Goal: Task Accomplishment & Management: Manage account settings

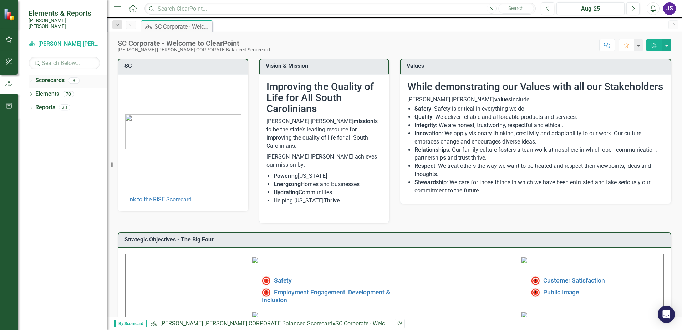
click at [45, 80] on div "Scorecards" at bounding box center [49, 81] width 29 height 12
click at [32, 79] on icon "Dropdown" at bounding box center [31, 81] width 5 height 4
click at [35, 92] on icon "Dropdown" at bounding box center [34, 94] width 5 height 4
click at [66, 103] on link "Operations" at bounding box center [76, 107] width 61 height 8
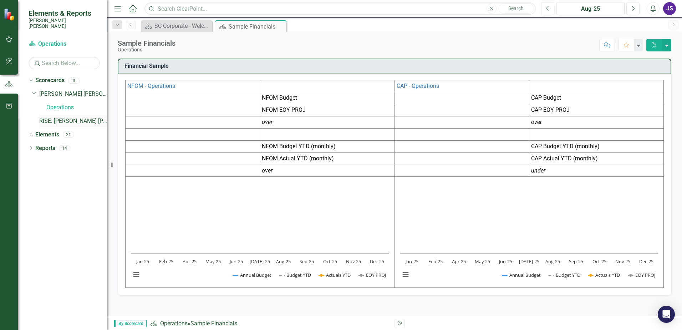
click at [59, 117] on link "RISE: [PERSON_NAME] [PERSON_NAME] Recognizing Innovation, Safety and Excellence" at bounding box center [73, 121] width 68 height 8
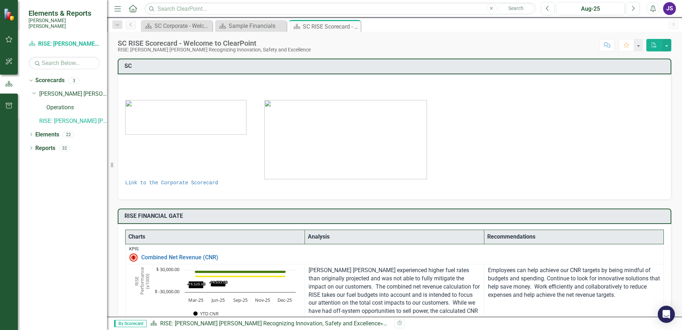
click at [652, 9] on icon "Alerts" at bounding box center [652, 8] width 7 height 7
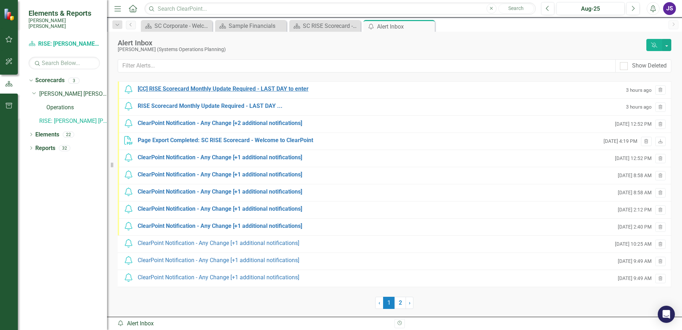
click at [200, 88] on div "[CC] RISE Scorecard Monthly Update Required - LAST DAY to enter" at bounding box center [223, 89] width 171 height 8
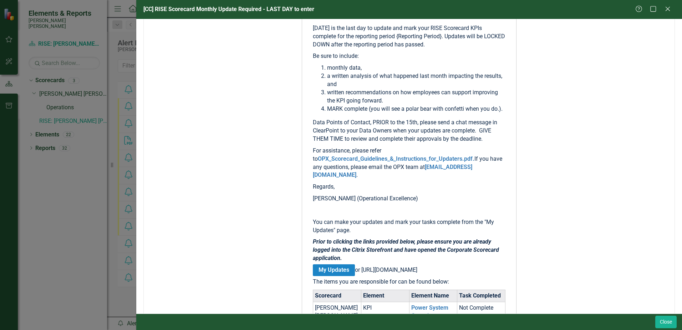
scroll to position [267, 0]
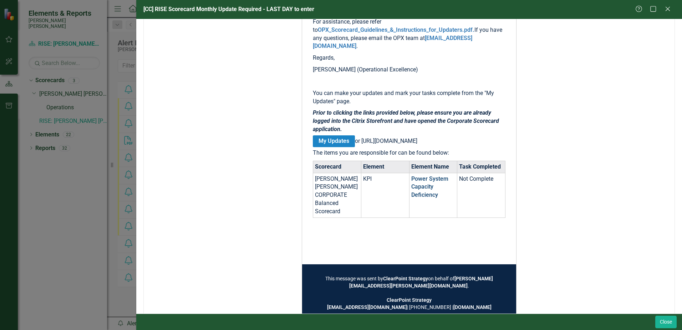
click at [421, 197] on link "Power System Capacity Deficiency" at bounding box center [429, 186] width 37 height 23
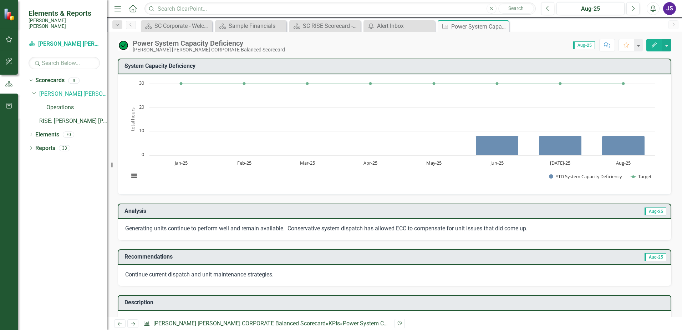
click at [651, 43] on icon "Edit" at bounding box center [654, 44] width 6 height 5
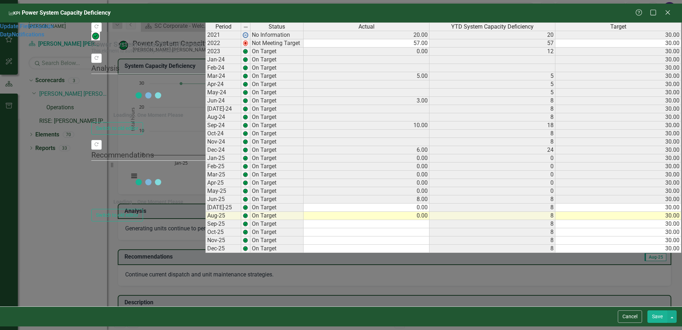
click at [251, 78] on td "On Target" at bounding box center [276, 76] width 53 height 8
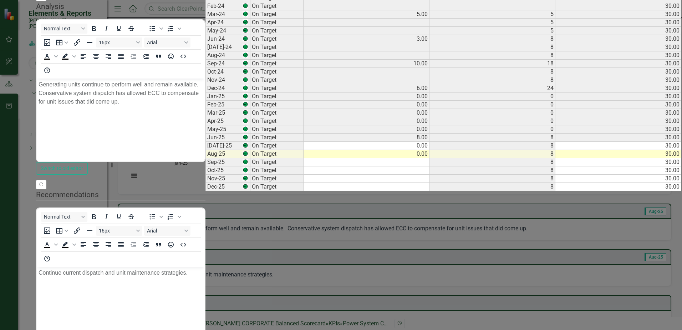
click at [268, 158] on td "On Target" at bounding box center [276, 154] width 53 height 8
click at [217, 158] on td "Aug-25" at bounding box center [223, 154] width 36 height 8
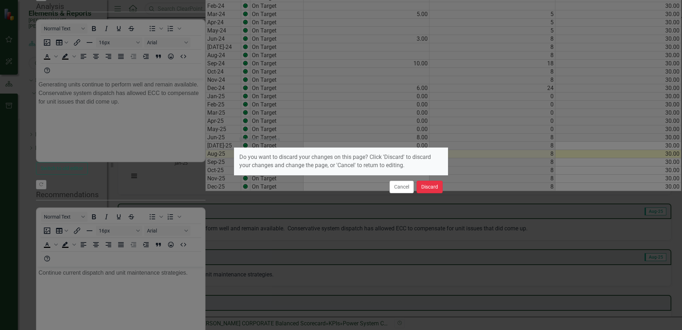
click at [429, 188] on button "Discard" at bounding box center [430, 186] width 26 height 12
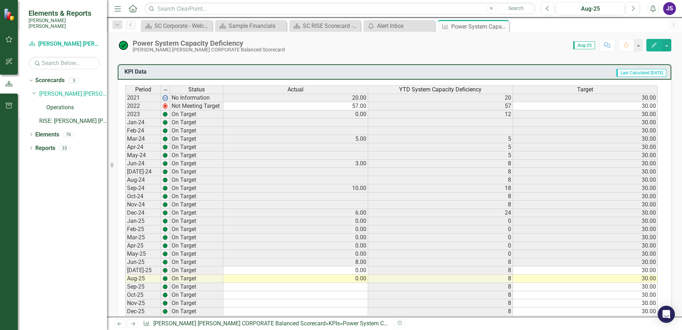
scroll to position [366, 0]
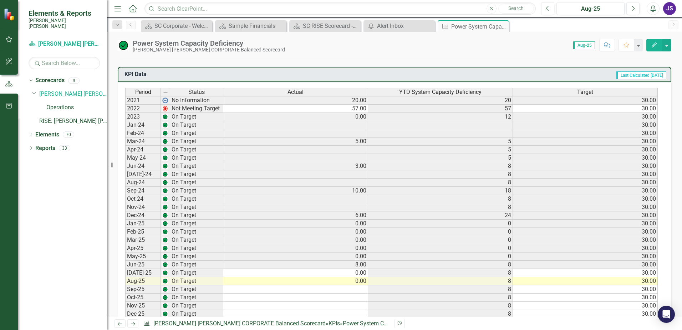
click at [360, 281] on td "0.00" at bounding box center [295, 281] width 145 height 8
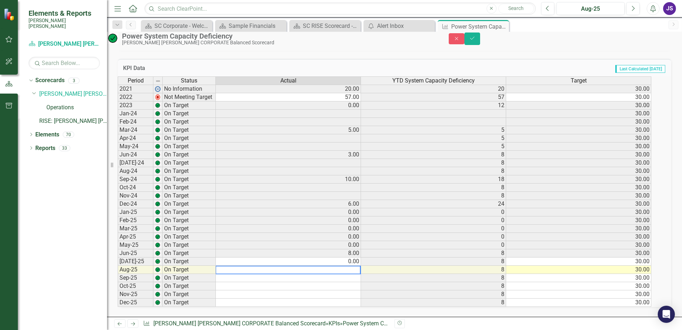
type textarea "0"
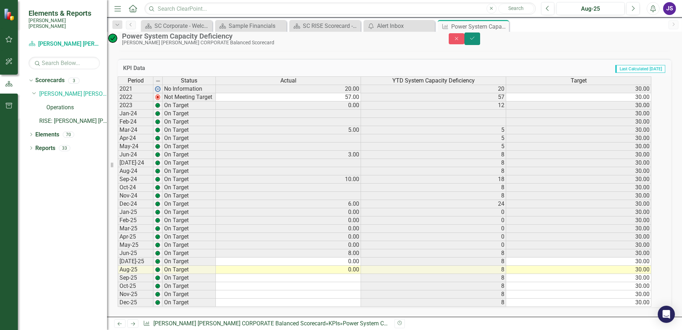
click at [480, 37] on button "Save" at bounding box center [472, 38] width 16 height 12
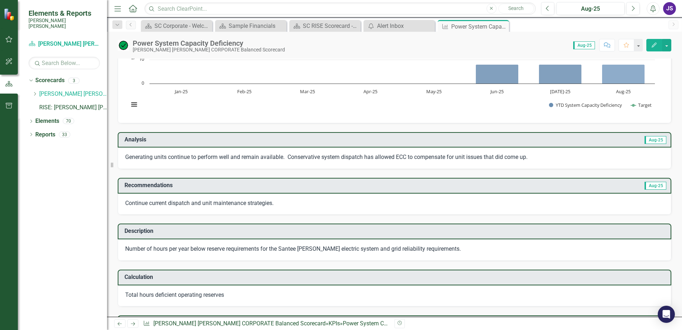
scroll to position [71, 0]
click at [655, 47] on icon "Edit" at bounding box center [654, 44] width 6 height 5
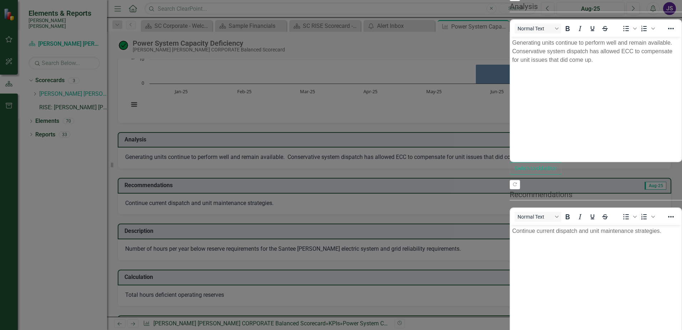
scroll to position [0, 0]
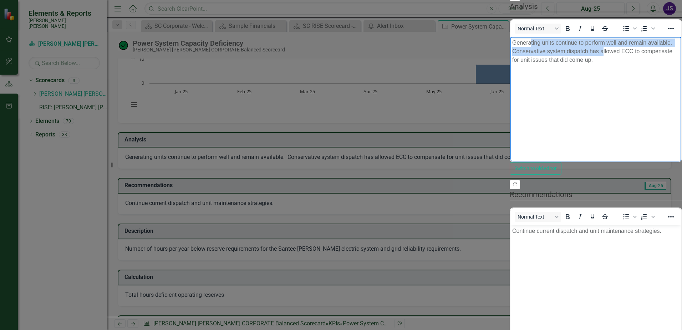
drag, startPoint x: 535, startPoint y: 38, endPoint x: 766, endPoint y: 48, distance: 231.3
click at [681, 48] on body "Generating units continue to perform well and remain available. Conservative sy…" at bounding box center [595, 90] width 171 height 107
click at [681, 73] on body "Generating units continue to perform well and remain available. Conservative sy…" at bounding box center [595, 90] width 171 height 107
drag, startPoint x: 792, startPoint y: 59, endPoint x: 811, endPoint y: 57, distance: 19.7
click at [681, 59] on body "Generating units continue to perform well and remain available. Conservative sy…" at bounding box center [595, 90] width 171 height 107
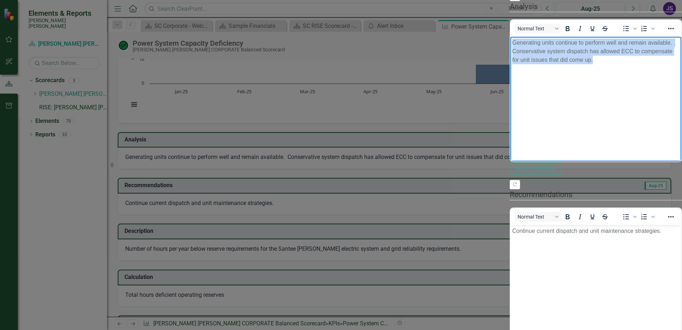
drag, startPoint x: 953, startPoint y: 45, endPoint x: 496, endPoint y: 47, distance: 457.6
click at [510, 47] on html "Generating units continue to perform well and remain available. Conservative sy…" at bounding box center [595, 90] width 171 height 107
click at [681, 57] on body "Generating units continue to perform well and remain available. Conservative sy…" at bounding box center [595, 90] width 171 height 107
drag, startPoint x: 948, startPoint y: 45, endPoint x: 477, endPoint y: 41, distance: 471.5
click at [510, 41] on html "Generating units continue to perform well and remain available. Conservative sy…" at bounding box center [595, 90] width 171 height 107
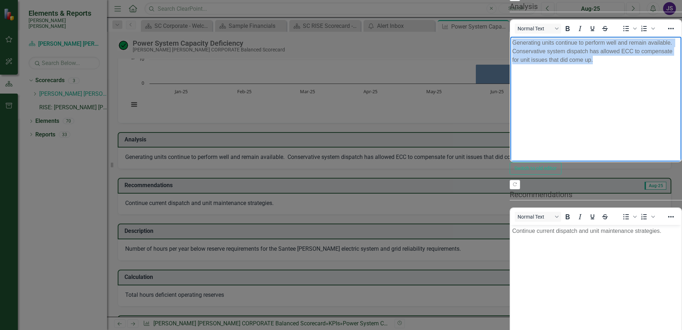
scroll to position [93, 0]
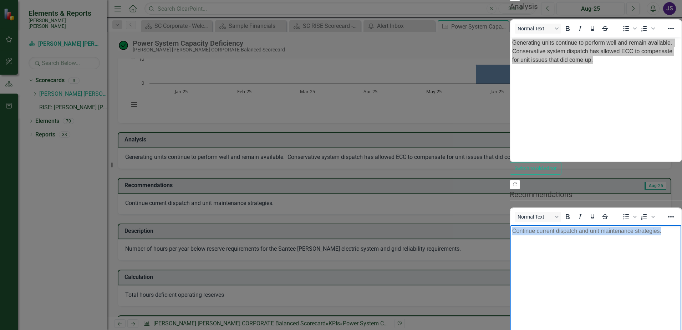
drag, startPoint x: 706, startPoint y: 243, endPoint x: 498, endPoint y: 239, distance: 208.3
click at [510, 239] on html "Continue current dispatch and unit maintenance strategies." at bounding box center [595, 278] width 171 height 107
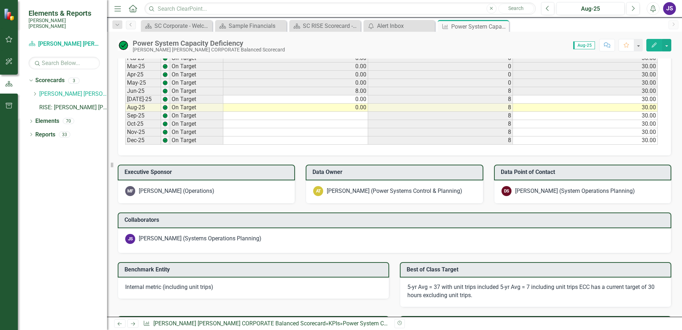
scroll to position [624, 0]
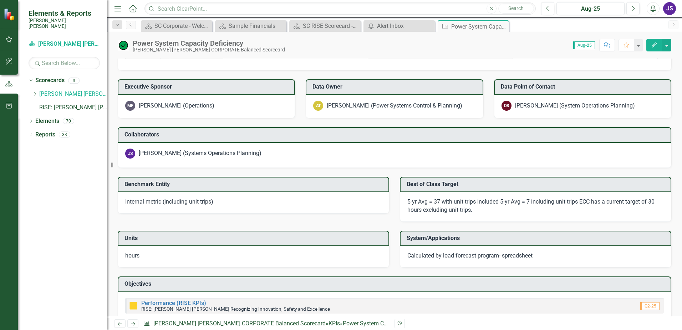
drag, startPoint x: 155, startPoint y: 252, endPoint x: 109, endPoint y: 251, distance: 45.7
click at [109, 251] on div "Elements & Reports [PERSON_NAME] [PERSON_NAME] Scorecard [PERSON_NAME] [PERSON_…" at bounding box center [341, 165] width 682 height 330
drag, startPoint x: 127, startPoint y: 254, endPoint x: 146, endPoint y: 254, distance: 18.9
click at [146, 254] on div "hours​" at bounding box center [253, 256] width 271 height 21
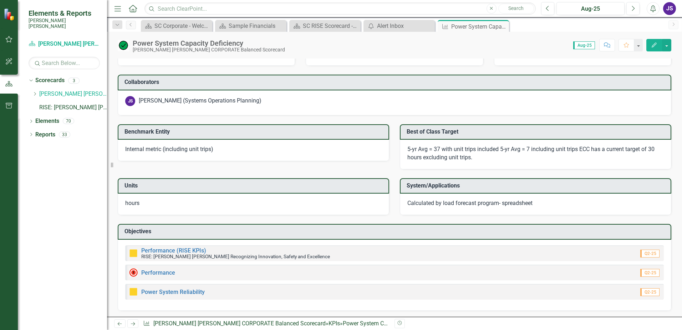
scroll to position [678, 0]
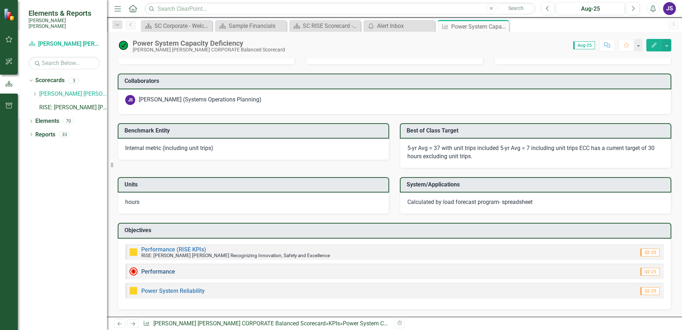
click at [172, 273] on link "Performance" at bounding box center [158, 271] width 34 height 7
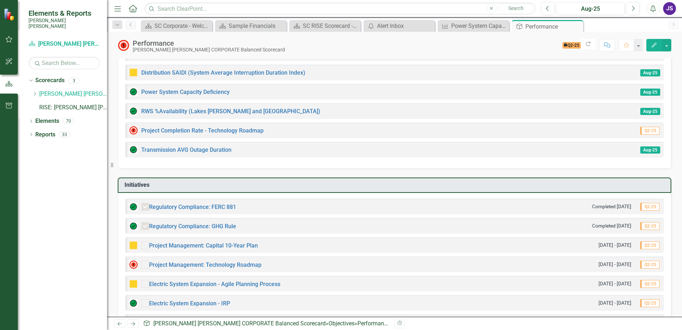
scroll to position [36, 0]
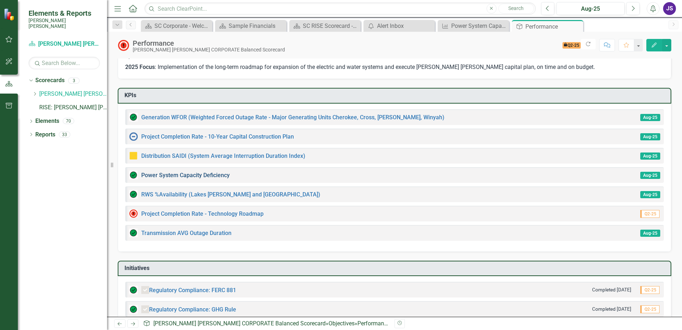
click at [220, 172] on link "Power System Capacity Deficiency" at bounding box center [185, 175] width 88 height 7
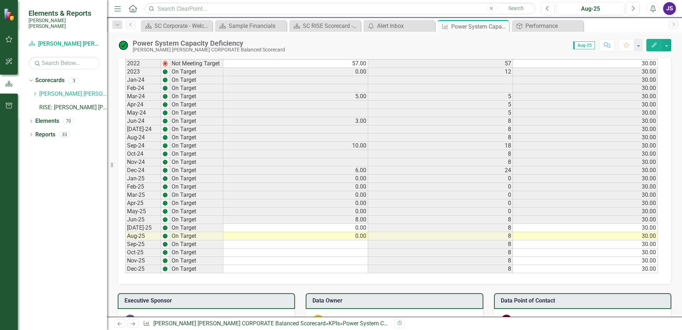
scroll to position [401, 0]
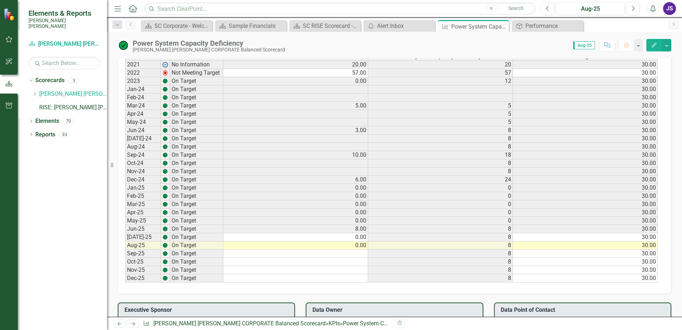
click at [649, 10] on button "Alerts" at bounding box center [653, 8] width 13 height 13
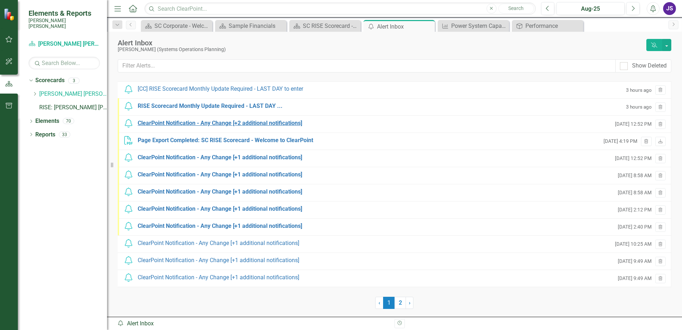
click at [268, 122] on div "ClearPoint Notification - Any Change [+2 additional notifications]" at bounding box center [220, 123] width 164 height 8
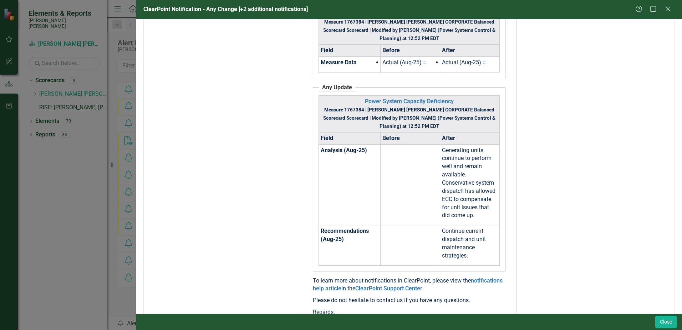
scroll to position [450, 0]
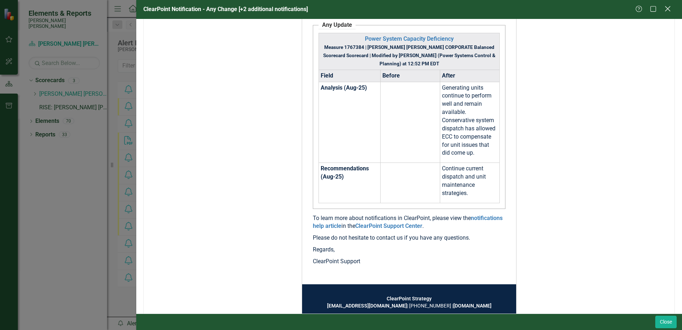
click at [669, 8] on icon at bounding box center [667, 8] width 5 height 5
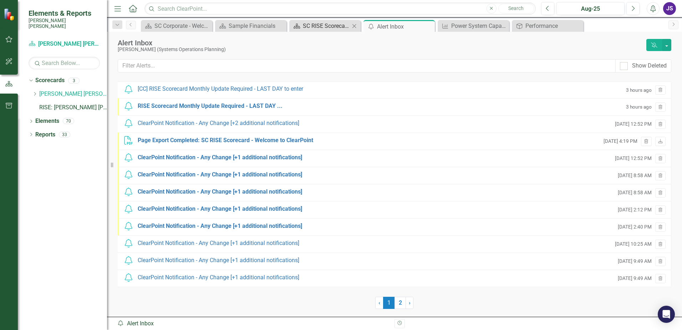
click at [327, 26] on div "SC RISE Scorecard - Welcome to ClearPoint" at bounding box center [326, 25] width 47 height 9
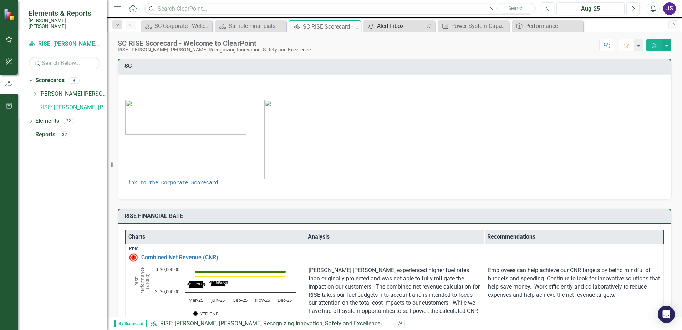
click at [392, 26] on div "Alert Inbox" at bounding box center [400, 25] width 47 height 9
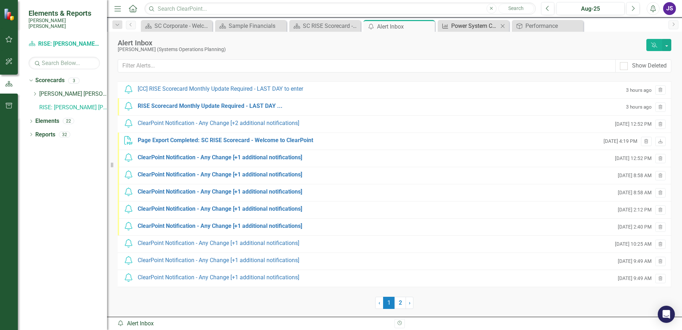
click at [472, 23] on div "Power System Capacity Deficiency" at bounding box center [474, 25] width 47 height 9
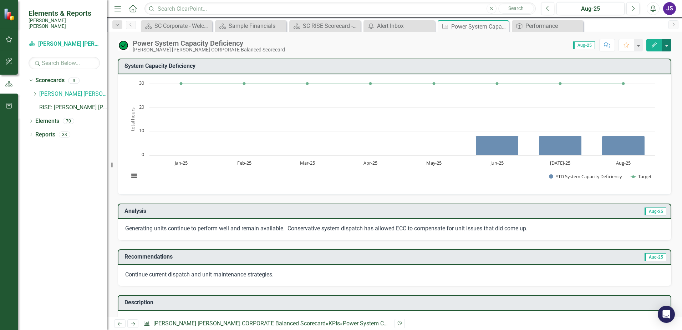
click at [667, 43] on button "button" at bounding box center [666, 45] width 9 height 12
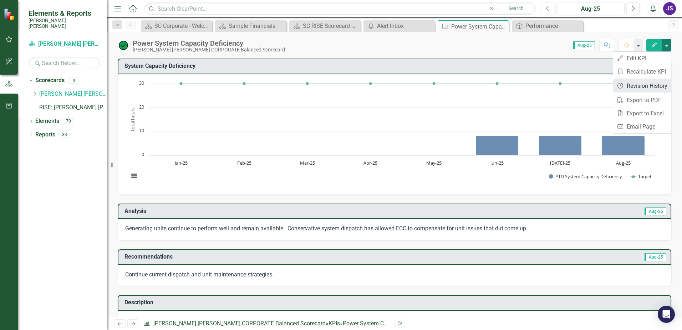
click at [641, 83] on link "Revision History Revision History" at bounding box center [642, 85] width 58 height 13
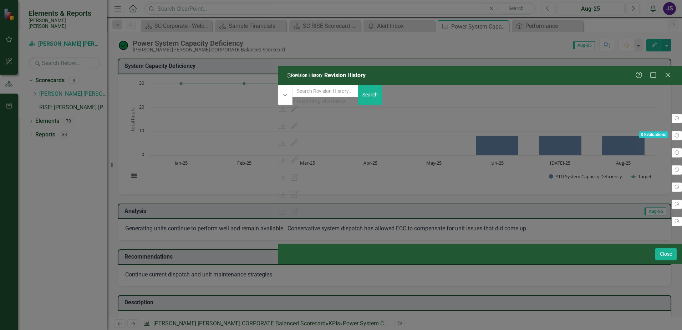
click at [639, 131] on span "8 Evaluations" at bounding box center [653, 134] width 29 height 6
click at [545, 70] on body "Elements & Reports [PERSON_NAME] [PERSON_NAME] Scorecard [PERSON_NAME] [PERSON_…" at bounding box center [341, 165] width 682 height 330
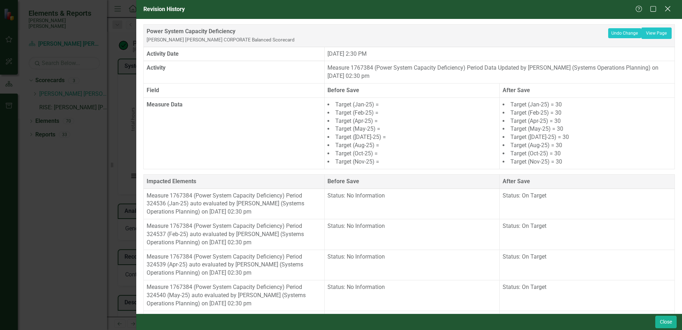
click at [667, 8] on icon "Close" at bounding box center [667, 8] width 9 height 7
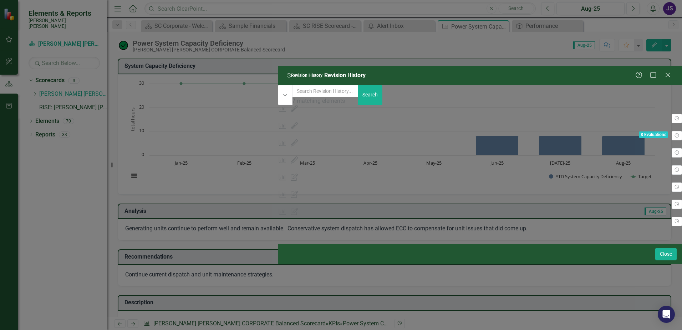
click at [278, 121] on div "[PERSON_NAME] [PERSON_NAME] CORPORATE Balanced Scorecard" at bounding box center [480, 125] width 404 height 8
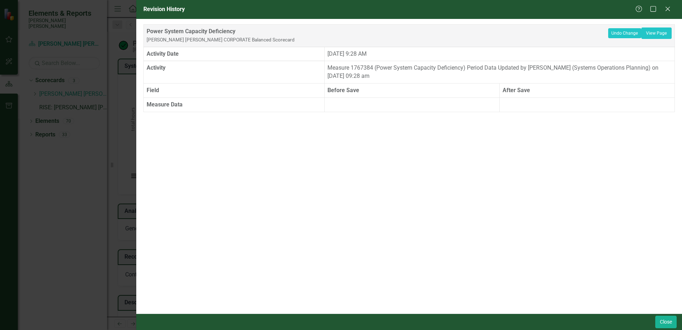
drag, startPoint x: 319, startPoint y: 71, endPoint x: 457, endPoint y: 75, distance: 137.7
click at [457, 75] on tr "Activity Measure 1767384 (Power System Capacity Deficiency) Period Data Updated…" at bounding box center [409, 72] width 531 height 22
drag, startPoint x: 457, startPoint y: 75, endPoint x: 418, endPoint y: 81, distance: 38.5
click at [418, 81] on td "Measure 1767384 (Power System Capacity Deficiency) Period Data Updated by [PERS…" at bounding box center [499, 72] width 350 height 22
click at [669, 9] on icon "Close" at bounding box center [667, 8] width 9 height 7
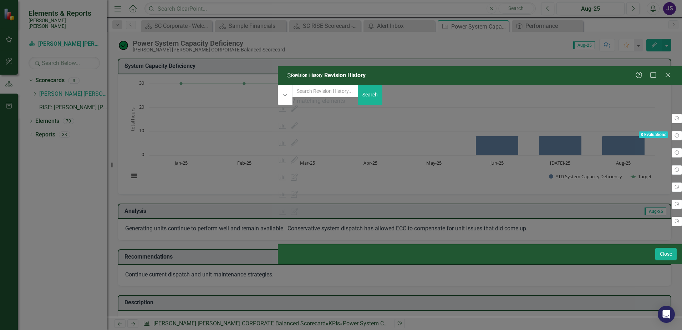
click at [346, 121] on div "[PERSON_NAME] [PERSON_NAME] CORPORATE Balanced Scorecard" at bounding box center [480, 125] width 404 height 8
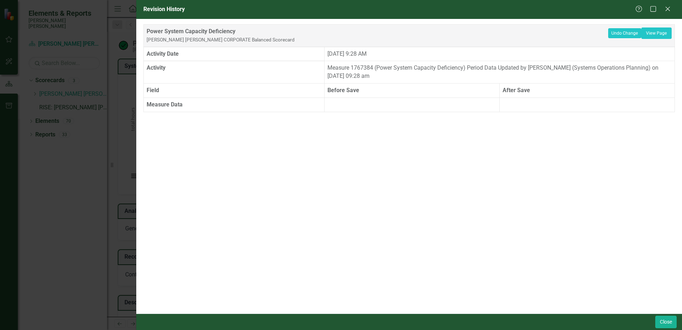
drag, startPoint x: 397, startPoint y: 78, endPoint x: 329, endPoint y: 69, distance: 68.8
click at [329, 69] on td "Measure 1767384 (Power System Capacity Deficiency) Period Data Updated by [PERS…" at bounding box center [499, 72] width 350 height 22
click at [651, 36] on link "View Page" at bounding box center [656, 32] width 30 height 11
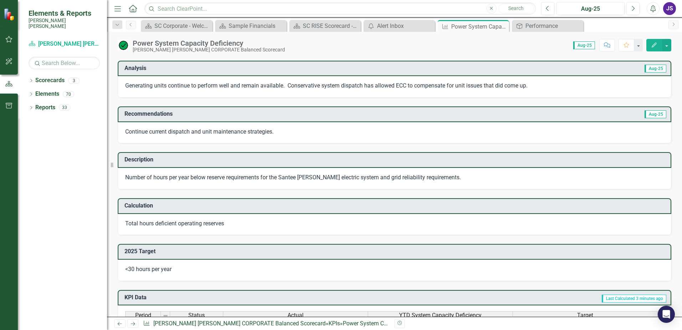
scroll to position [116, 0]
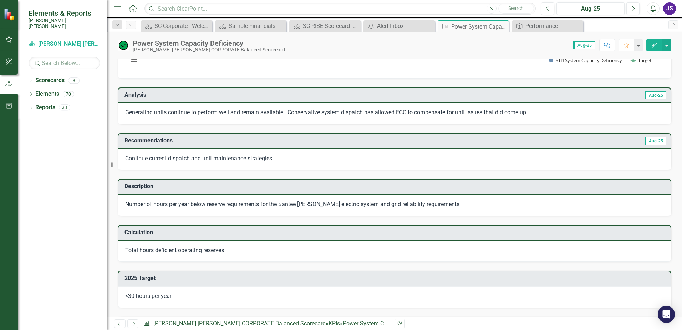
click at [661, 45] on button "Edit" at bounding box center [654, 45] width 16 height 12
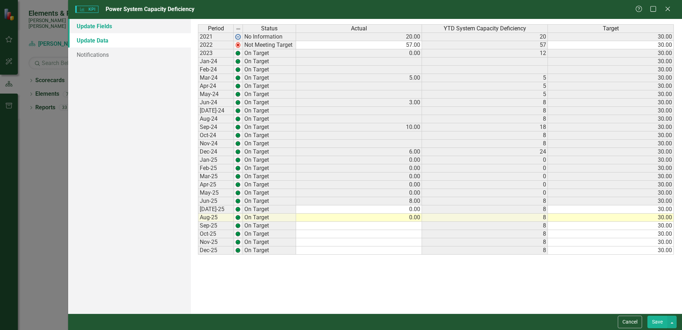
scroll to position [0, 0]
click at [106, 32] on link "Update Fields" at bounding box center [129, 26] width 123 height 14
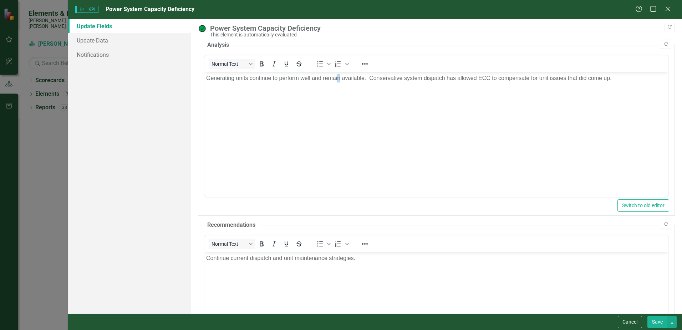
click at [341, 109] on body "Generating units continue to perform well and remain available. Conservative sy…" at bounding box center [436, 125] width 464 height 107
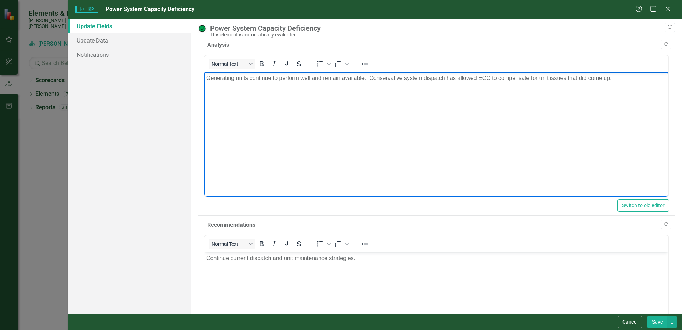
click at [551, 116] on body "Generating units continue to perform well and remain available. Conservative sy…" at bounding box center [436, 125] width 464 height 107
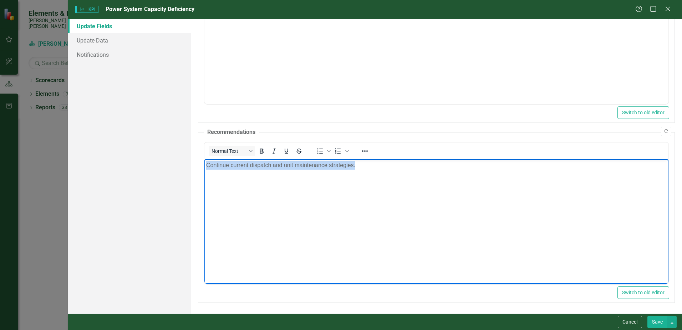
drag, startPoint x: 420, startPoint y: 168, endPoint x: 161, endPoint y: 145, distance: 260.0
click at [204, 159] on html "Continue current dispatch and unit maintenance strategies." at bounding box center [436, 212] width 464 height 107
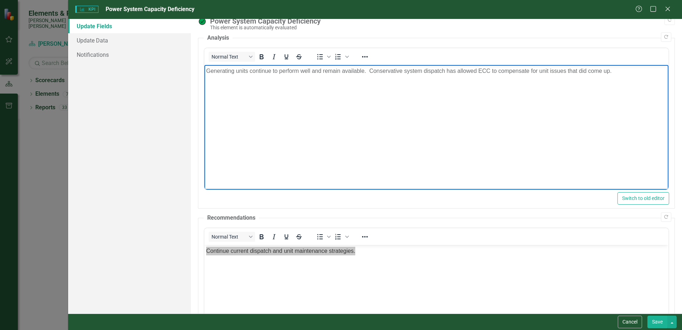
scroll to position [9, 0]
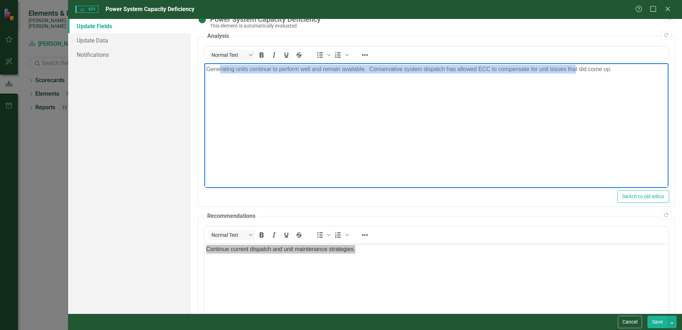
drag, startPoint x: 220, startPoint y: 74, endPoint x: 574, endPoint y: 96, distance: 355.2
click at [574, 96] on body "Generating units continue to perform well and remain available. Conservative sy…" at bounding box center [436, 116] width 464 height 107
click at [541, 122] on body "Generating units continue to perform well and remain available. Conservative sy…" at bounding box center [436, 116] width 464 height 107
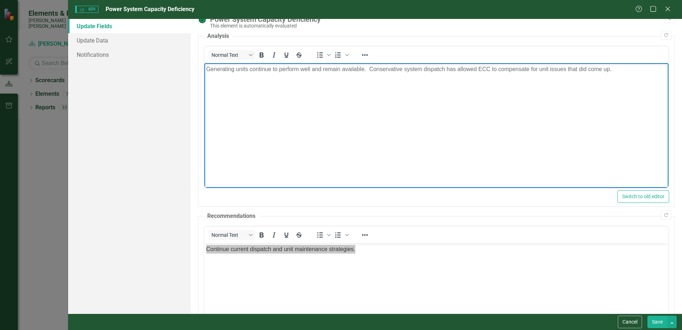
click at [582, 116] on body "Generating units continue to perform well and remain available. Conservative sy…" at bounding box center [436, 116] width 464 height 107
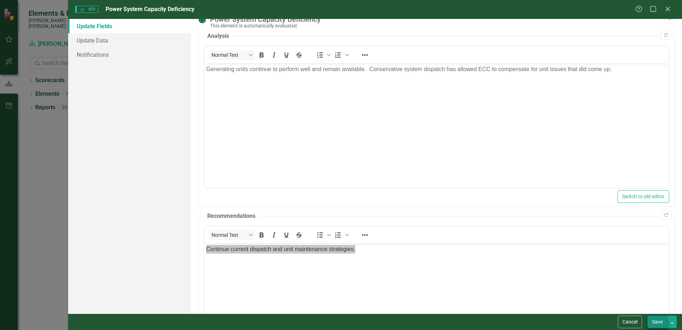
click at [666, 325] on button "Save" at bounding box center [657, 321] width 20 height 12
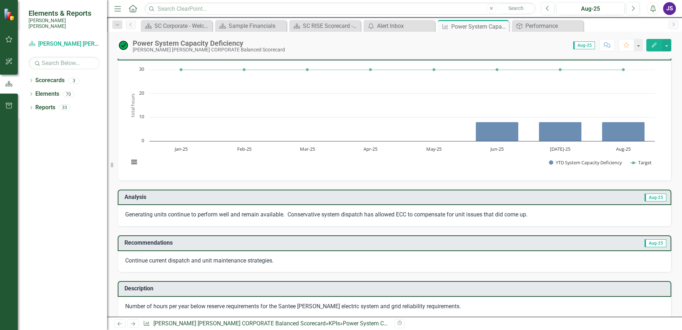
scroll to position [0, 0]
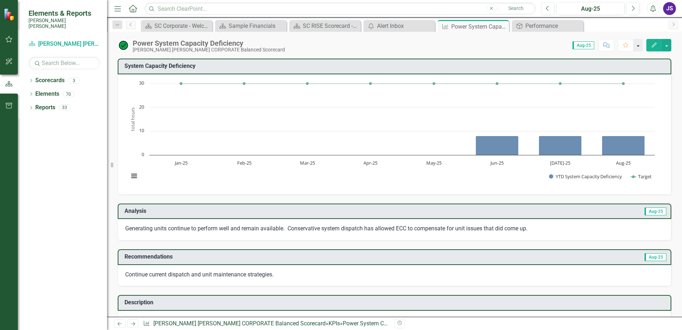
click at [640, 44] on button "button" at bounding box center [637, 45] width 9 height 12
click at [615, 58] on link "Favorite Add Favorite" at bounding box center [614, 58] width 56 height 13
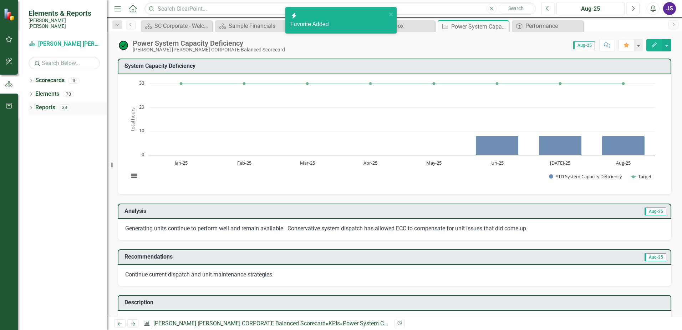
click at [45, 107] on div "Reports" at bounding box center [45, 108] width 20 height 12
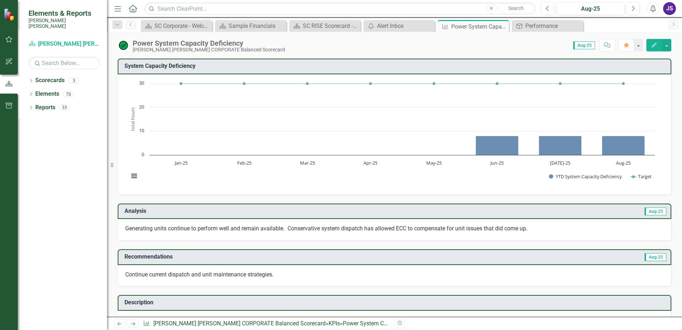
click at [4, 65] on button "button" at bounding box center [9, 61] width 16 height 15
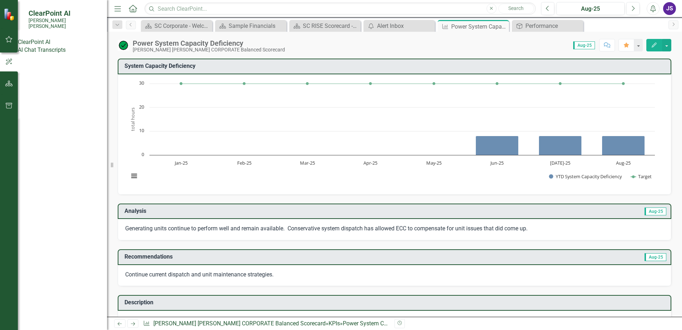
click at [1, 30] on div at bounding box center [9, 31] width 18 height 4
click at [5, 38] on icon "button" at bounding box center [8, 39] width 7 height 6
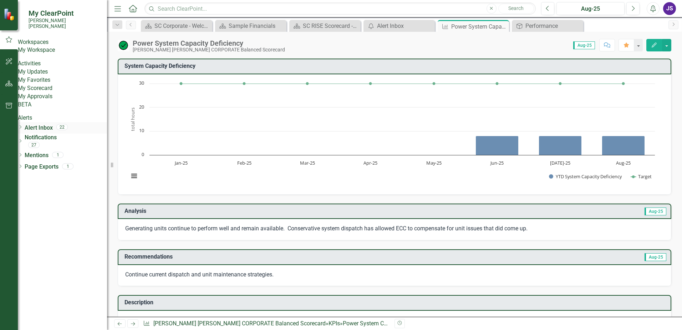
click at [31, 132] on div "Dropdown Alert Inbox 22" at bounding box center [62, 128] width 89 height 8
click at [51, 132] on link "Alert Inbox" at bounding box center [39, 128] width 28 height 8
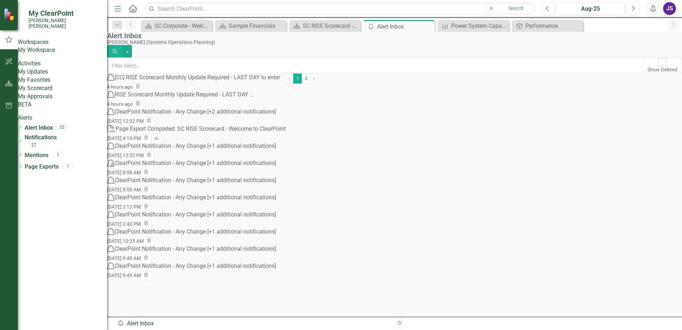
click at [144, 158] on small "[DATE] 12:52 PM" at bounding box center [125, 155] width 37 height 6
click at [270, 150] on div "ClearPoint Notification - Any Change [+1 additional notifications]" at bounding box center [195, 146] width 162 height 8
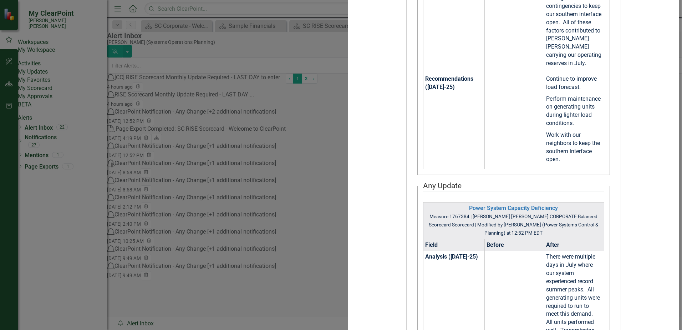
scroll to position [473, 0]
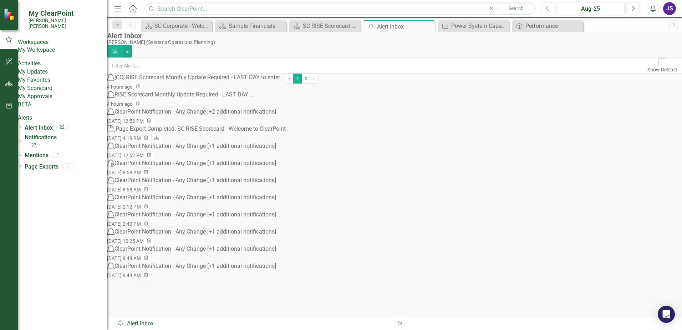
click at [261, 150] on div "ClearPoint Notification - Any Change [+1 additional notifications]" at bounding box center [195, 146] width 162 height 8
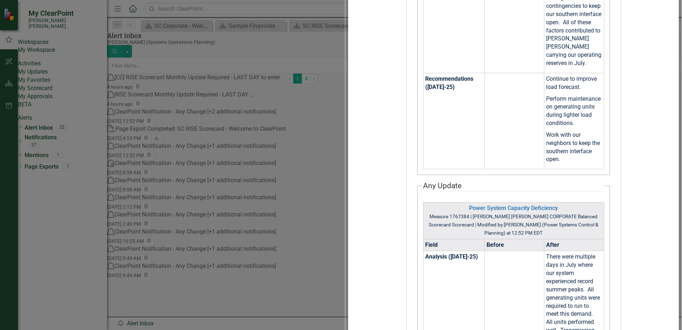
scroll to position [134, 0]
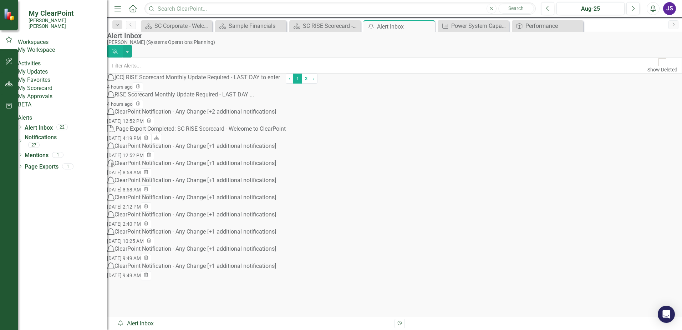
click at [267, 116] on div "ClearPoint Notification - Any Change [+2 additional notifications]" at bounding box center [195, 112] width 162 height 8
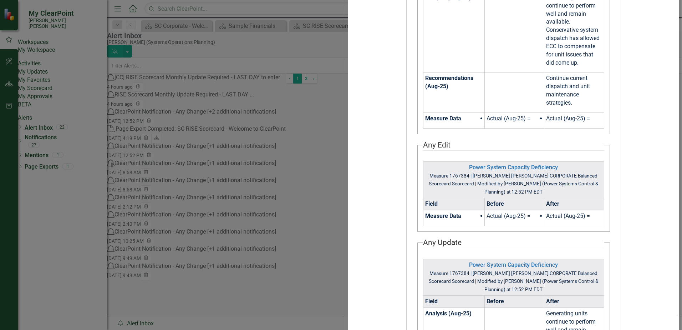
scroll to position [125, 0]
drag, startPoint x: 347, startPoint y: 82, endPoint x: 514, endPoint y: 82, distance: 166.9
click at [514, 82] on td "Dear Jason, A recent change in ClearPoint triggered the following notifications…" at bounding box center [513, 197] width 331 height 696
drag, startPoint x: 514, startPoint y: 82, endPoint x: 533, endPoint y: 104, distance: 29.3
click at [533, 104] on td "Dear Jason, A recent change in ClearPoint triggered the following notifications…" at bounding box center [513, 197] width 331 height 696
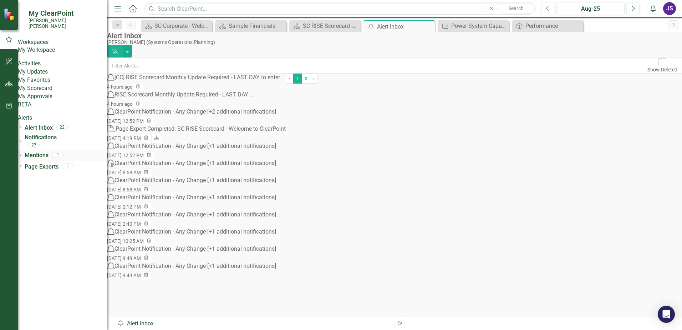
click at [23, 157] on icon "Dropdown" at bounding box center [20, 155] width 5 height 4
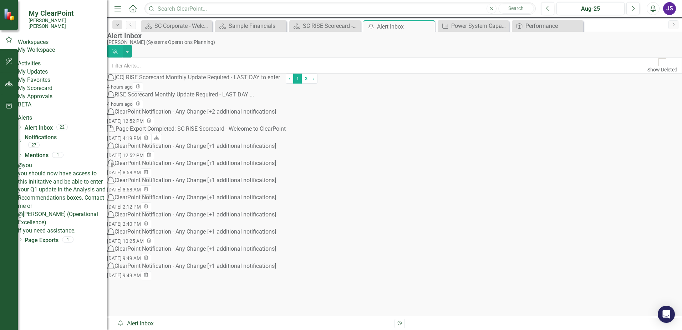
click at [58, 190] on span "@you you should now have access to this inititative and be able to enter your Q…" at bounding box center [62, 197] width 89 height 72
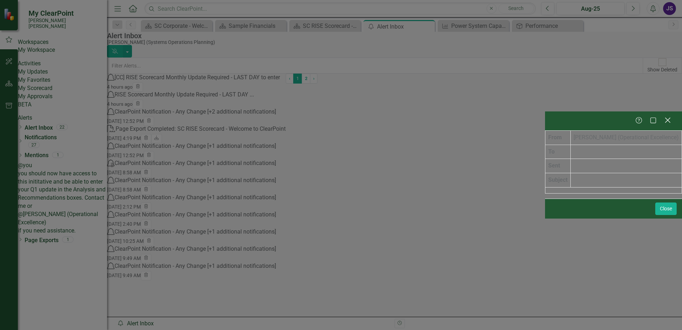
drag, startPoint x: 664, startPoint y: 5, endPoint x: 664, endPoint y: 9, distance: 4.0
click at [664, 111] on div "Help Maximize Close" at bounding box center [613, 120] width 137 height 19
click at [664, 117] on icon "Close" at bounding box center [667, 120] width 9 height 7
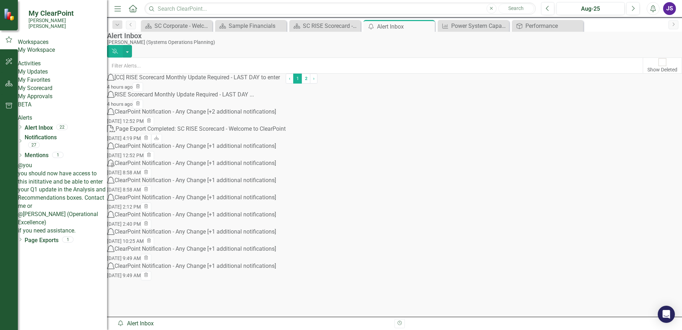
click at [46, 234] on div "Workspaces My Workspace Activities My Updates My Favorites My Scorecard My Appr…" at bounding box center [62, 142] width 89 height 208
click at [66, 188] on span "@you you should now have access to this inititative and be able to enter your Q…" at bounding box center [62, 197] width 89 height 72
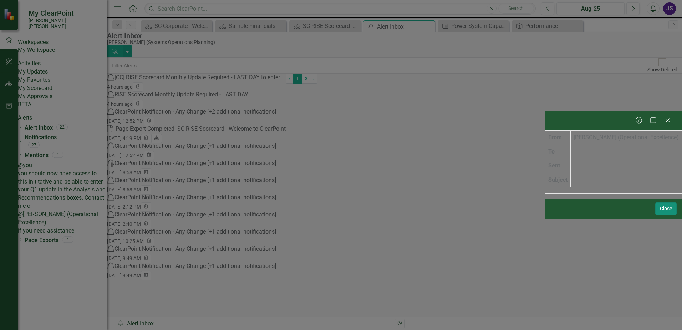
click at [668, 215] on button "Close" at bounding box center [665, 208] width 21 height 12
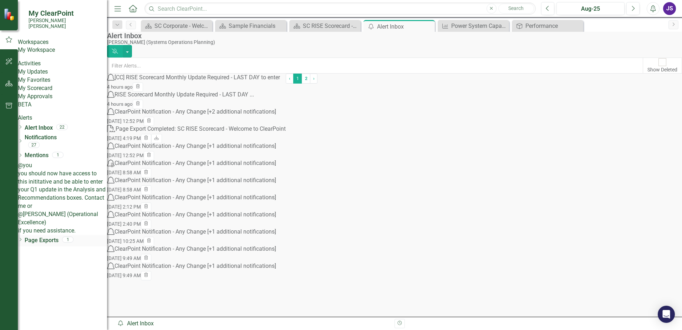
click at [23, 238] on icon "Dropdown" at bounding box center [20, 240] width 5 height 4
click at [58, 246] on link "PDF SC RISE Scorecard - Welcome to ClearPoint" at bounding box center [61, 253] width 86 height 15
click at [23, 143] on icon "Dropdown" at bounding box center [20, 141] width 5 height 4
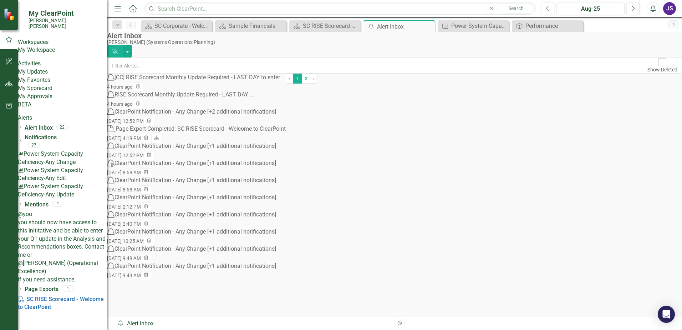
click at [68, 166] on div "KPI Power System Capacity Deficiency - Any Change" at bounding box center [62, 158] width 89 height 16
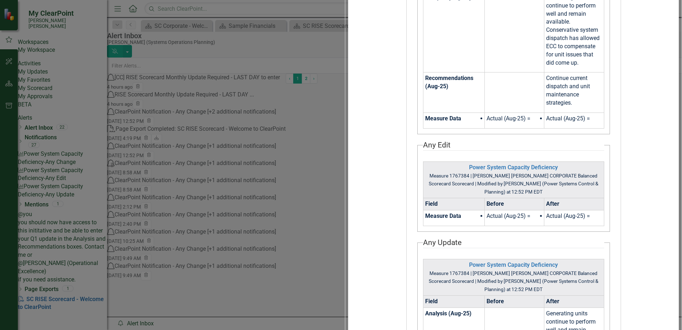
click at [72, 180] on div "ClearPoint Notification - Any Change [+2 additional notifications] Help Maximiz…" at bounding box center [341, 165] width 682 height 330
drag, startPoint x: 317, startPoint y: 209, endPoint x: 495, endPoint y: 196, distance: 178.8
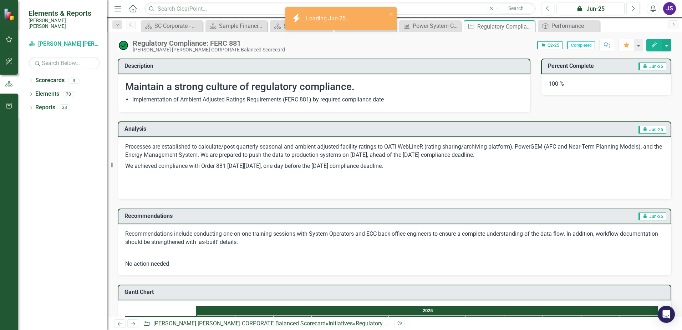
click at [8, 43] on button "button" at bounding box center [9, 39] width 16 height 15
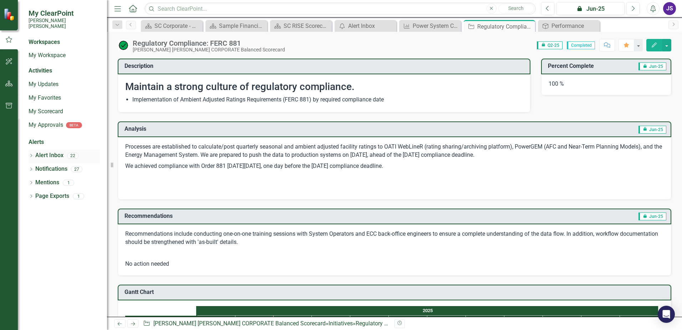
click at [32, 154] on icon "Dropdown" at bounding box center [31, 156] width 5 height 4
click at [66, 164] on div "Notification [CC] RISE Scorecard Monthly Update Required - LAST DAY to enter" at bounding box center [66, 167] width 68 height 13
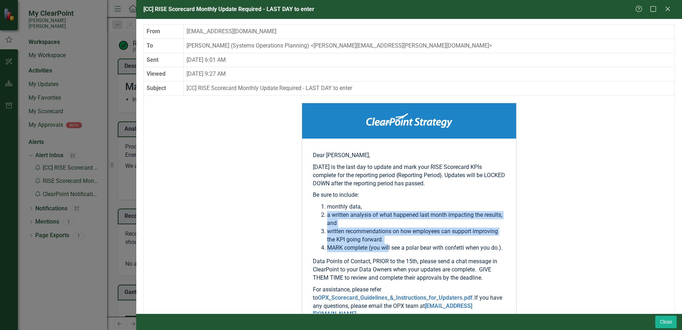
drag, startPoint x: 324, startPoint y: 211, endPoint x: 387, endPoint y: 244, distance: 71.0
click at [387, 244] on ol "monthly data, a written analysis of what happened last month impacting the resu…" at bounding box center [409, 227] width 193 height 49
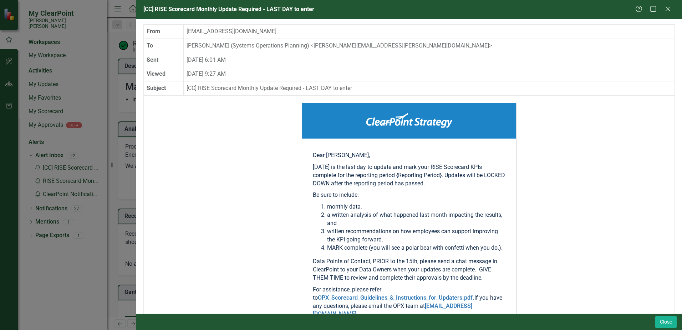
drag, startPoint x: 387, startPoint y: 244, endPoint x: 391, endPoint y: 245, distance: 4.3
click at [391, 245] on li "MARK complete (you will see a polar bear with confetti when you do.)." at bounding box center [416, 248] width 178 height 8
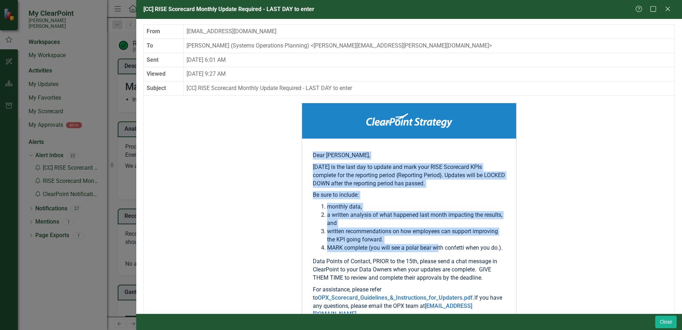
drag, startPoint x: 438, startPoint y: 245, endPoint x: 308, endPoint y: 221, distance: 132.1
click at [308, 221] on td "Dear Jason, Today is the last day to update and mark your RISE Scorecard KPIs c…" at bounding box center [409, 334] width 214 height 393
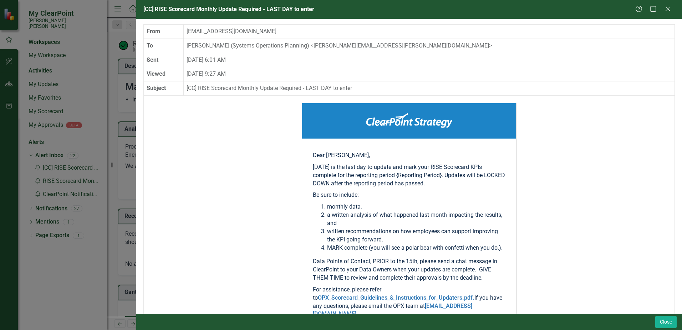
click at [364, 244] on li "MARK complete (you will see a polar bear with confetti when you do.)." at bounding box center [416, 248] width 178 height 8
click at [346, 237] on li "written recommendations on how employees can support improving the KPI going fo…" at bounding box center [416, 235] width 178 height 16
click at [81, 278] on div "[CC] RISE Scorecard Monthly Update Required - LAST DAY to enter Help Maximize C…" at bounding box center [341, 165] width 682 height 330
click at [663, 322] on button "Close" at bounding box center [665, 321] width 21 height 12
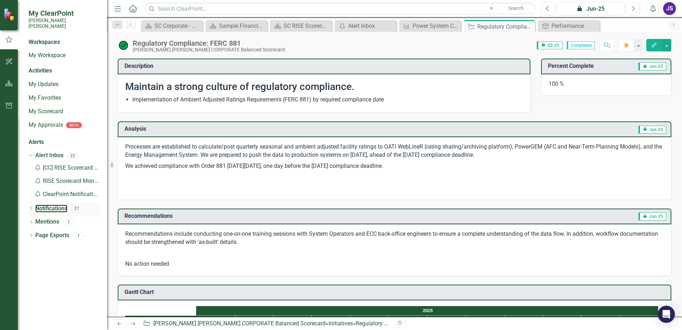
click at [35, 203] on div "Dropdown Notifications 27" at bounding box center [64, 210] width 71 height 14
click at [29, 203] on div "Dropdown Notifications 27" at bounding box center [64, 210] width 71 height 14
click at [37, 204] on link "Notifications" at bounding box center [51, 208] width 32 height 8
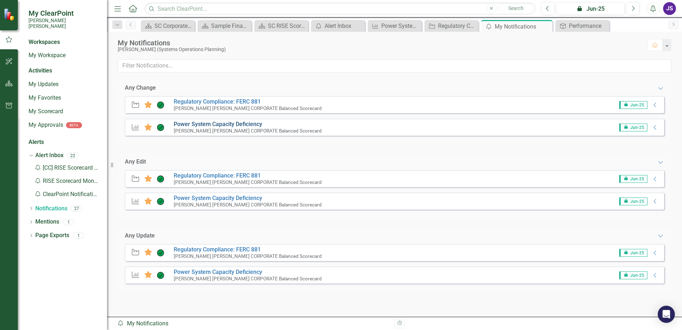
click at [240, 124] on link "Power System Capacity Deficiency" at bounding box center [218, 124] width 88 height 7
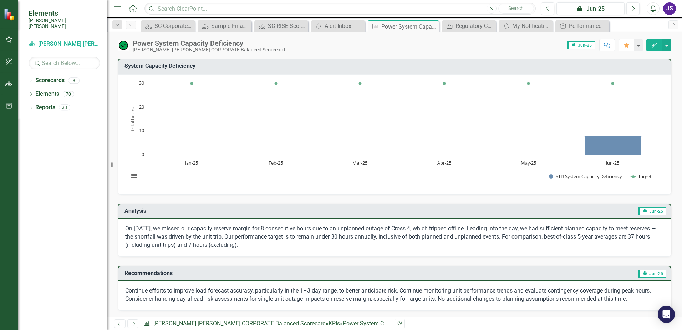
click at [657, 47] on button "Edit" at bounding box center [654, 45] width 16 height 12
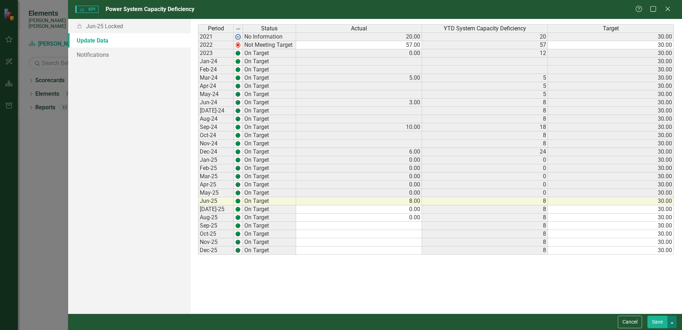
click at [673, 320] on button "button" at bounding box center [671, 321] width 9 height 12
click at [89, 52] on link "Notifications" at bounding box center [129, 54] width 123 height 14
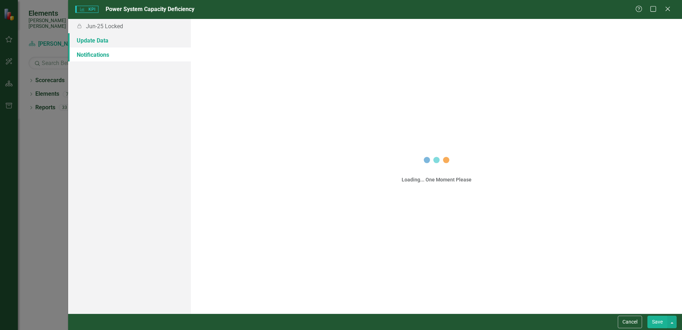
click at [96, 40] on link "Update Data" at bounding box center [129, 40] width 123 height 14
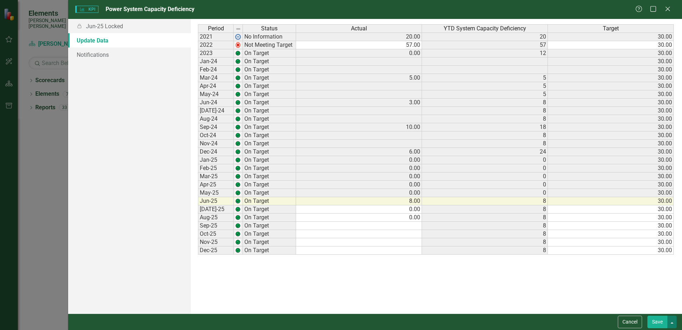
click at [673, 322] on button "button" at bounding box center [671, 321] width 9 height 12
click at [657, 310] on link "Save and Continue" at bounding box center [648, 308] width 56 height 13
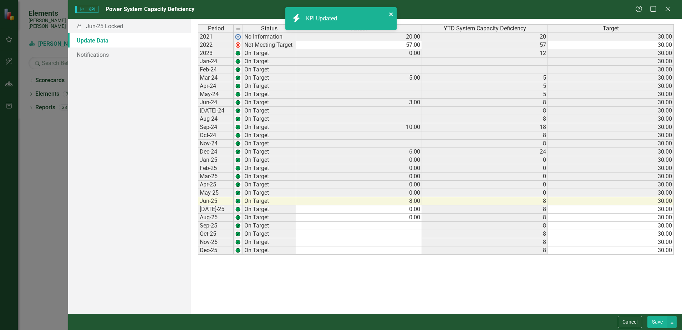
click at [391, 13] on icon "close" at bounding box center [391, 14] width 5 height 6
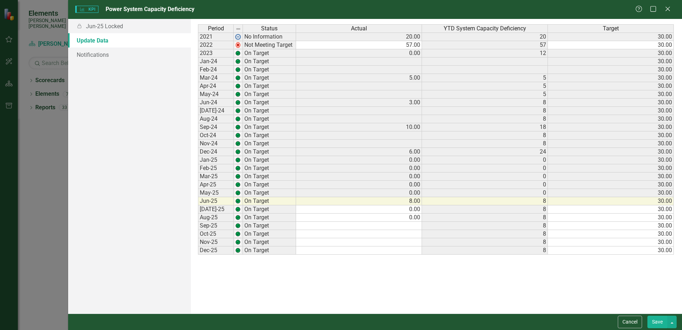
click at [675, 10] on div "KPI KPI Power System Capacity Deficiency Help Maximize Close" at bounding box center [375, 9] width 614 height 19
click at [669, 9] on icon "Close" at bounding box center [667, 8] width 9 height 7
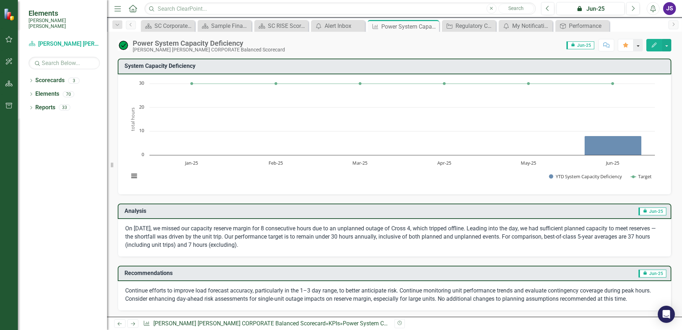
click at [641, 45] on button "button" at bounding box center [637, 45] width 9 height 12
click at [667, 43] on button "button" at bounding box center [666, 45] width 9 height 12
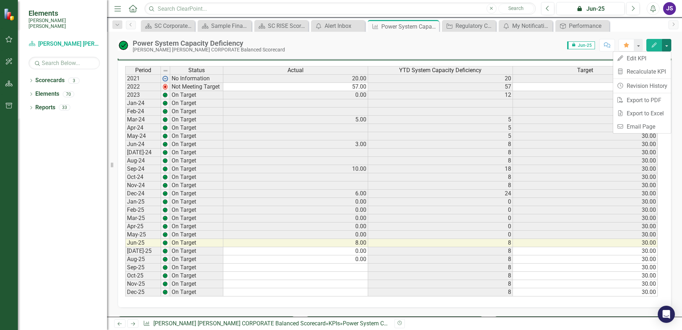
scroll to position [428, 0]
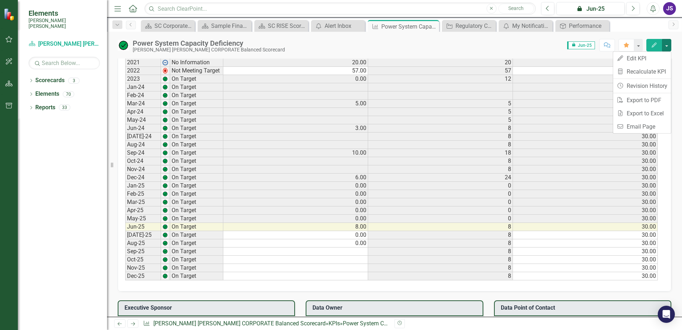
click at [147, 288] on div "Period Status Actual YTD System Capacity Deficiency Target 2021 No Information …" at bounding box center [395, 167] width 554 height 247
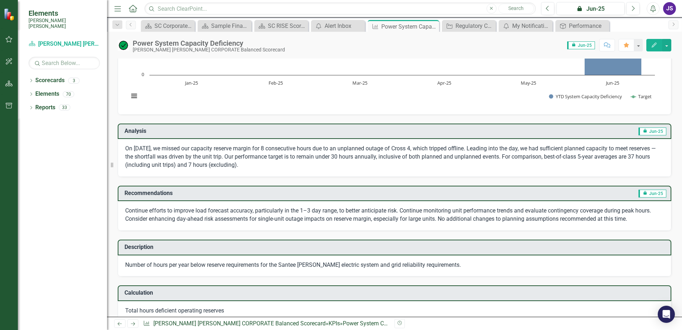
scroll to position [80, 0]
drag, startPoint x: 123, startPoint y: 144, endPoint x: 256, endPoint y: 157, distance: 134.0
click at [256, 157] on div "On June 7th, we missed our capacity reserve margin for 8 consecutive hours due …" at bounding box center [395, 157] width 554 height 38
drag, startPoint x: 257, startPoint y: 161, endPoint x: 122, endPoint y: 137, distance: 137.0
click at [118, 136] on div "Analysis icon.lock Jun-25 On June 7th, we missed our capacity reserve margin fo…" at bounding box center [395, 149] width 554 height 53
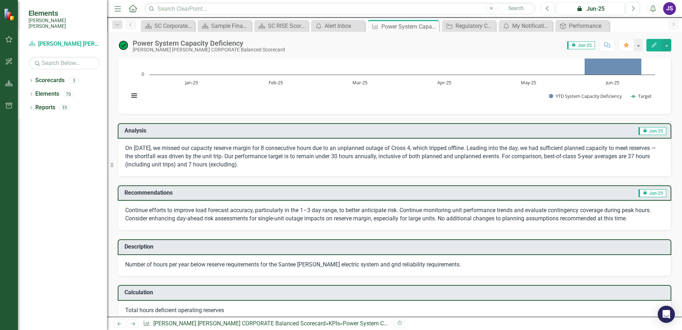
drag, startPoint x: 175, startPoint y: 139, endPoint x: 343, endPoint y: 148, distance: 168.6
click at [343, 148] on div "On June 7th, we missed our capacity reserve margin for 8 consecutive hours due …" at bounding box center [395, 157] width 554 height 38
click at [342, 149] on p "On June 7th, we missed our capacity reserve margin for 8 consecutive hours due …" at bounding box center [394, 156] width 539 height 25
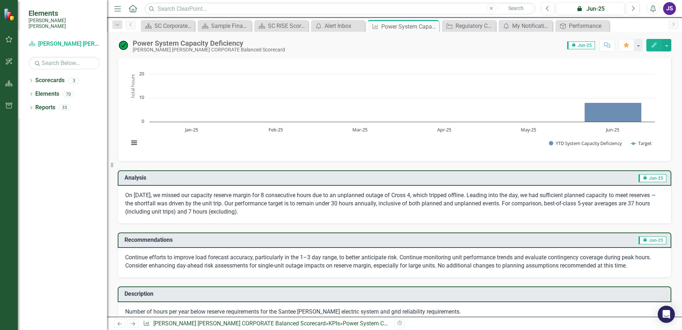
scroll to position [0, 0]
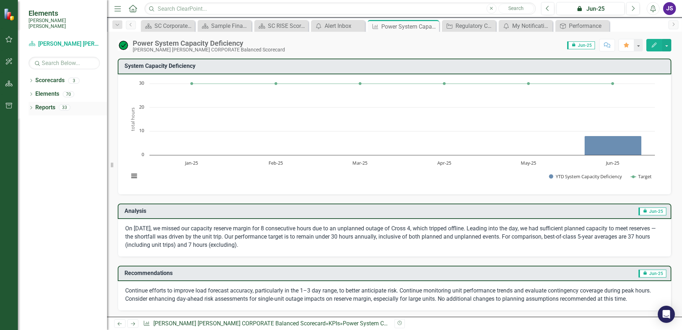
click at [31, 106] on icon "Dropdown" at bounding box center [31, 108] width 5 height 4
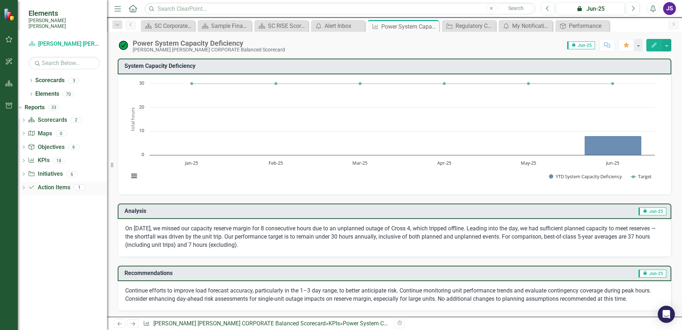
click at [26, 186] on icon "Dropdown" at bounding box center [23, 188] width 5 height 4
click at [66, 197] on div "Action Items" at bounding box center [65, 200] width 83 height 6
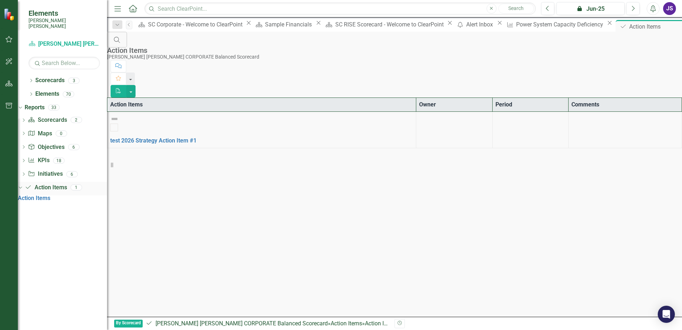
click at [21, 184] on icon "Dropdown" at bounding box center [19, 186] width 4 height 5
click at [36, 159] on div "Dropdown KPI KPIs 18" at bounding box center [64, 161] width 86 height 14
click at [9, 41] on icon "button" at bounding box center [8, 39] width 7 height 6
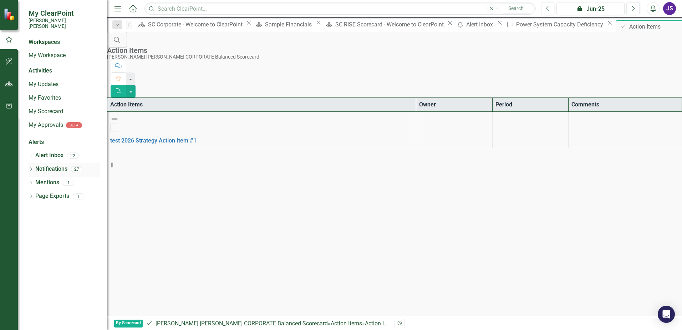
click at [29, 163] on div "Dropdown Notifications 27" at bounding box center [64, 170] width 71 height 14
click at [39, 165] on link "Notifications" at bounding box center [51, 169] width 32 height 8
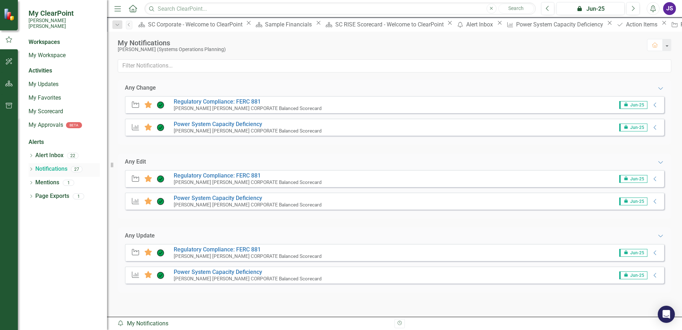
click at [29, 168] on icon "Dropdown" at bounding box center [31, 170] width 5 height 4
click at [29, 213] on div "Workspaces My Workspace Activities My Updates My Favorites My Scorecard My Appr…" at bounding box center [62, 183] width 89 height 291
click at [29, 217] on icon "Dropdown" at bounding box center [31, 219] width 5 height 4
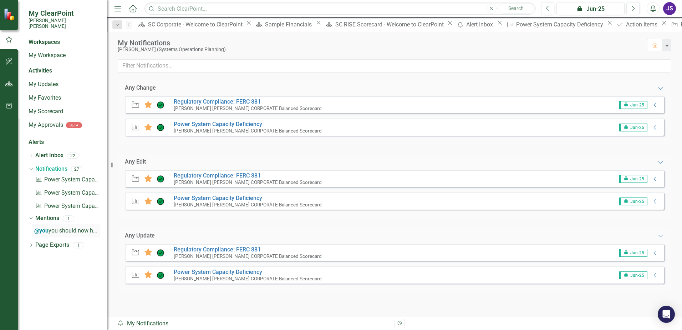
click at [67, 227] on span "@you you should now have access to this inititative and be able to enter your Q…" at bounding box center [305, 230] width 542 height 7
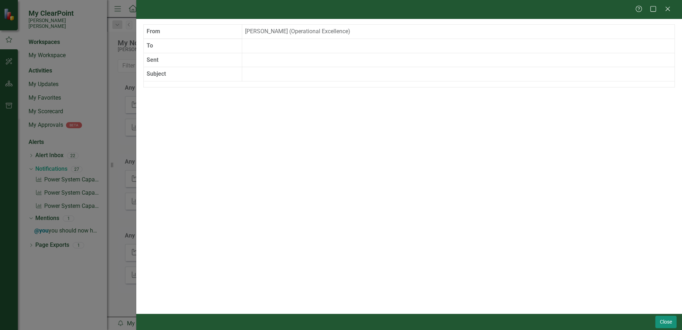
click at [666, 323] on button "Close" at bounding box center [665, 321] width 21 height 12
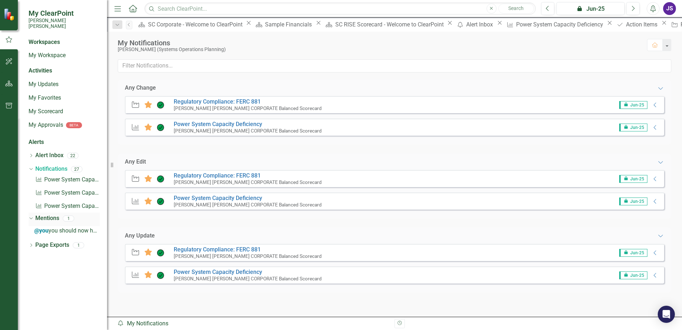
click at [46, 214] on link "Mentions" at bounding box center [47, 218] width 24 height 8
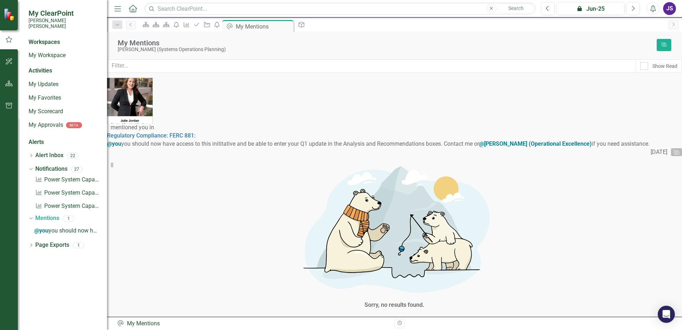
click at [673, 149] on icon "Mark Read" at bounding box center [676, 151] width 7 height 5
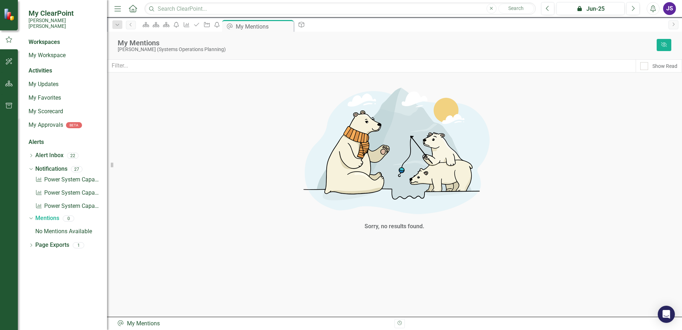
click at [532, 170] on div "Sorry, no results found." at bounding box center [394, 156] width 575 height 156
click at [67, 173] on div "KPI Power System Capacity Deficiency - Any Change" at bounding box center [67, 179] width 66 height 13
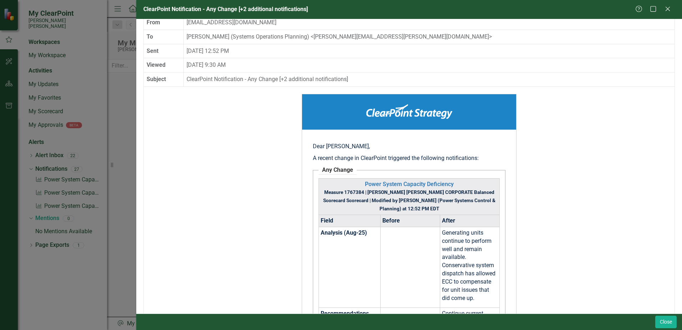
scroll to position [18, 0]
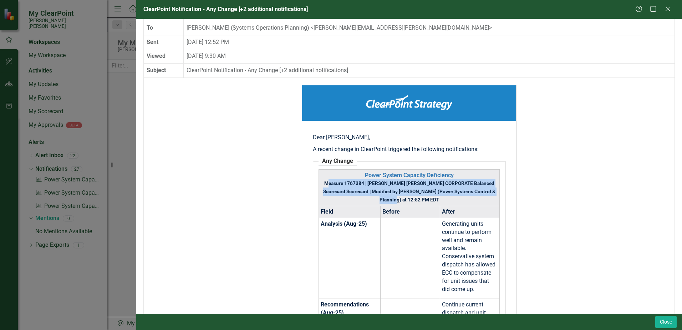
drag, startPoint x: 321, startPoint y: 180, endPoint x: 486, endPoint y: 191, distance: 164.8
click at [486, 191] on small "Measure 1767384 | [PERSON_NAME] [PERSON_NAME] CORPORATE Balanced Scorecard Scor…" at bounding box center [409, 191] width 172 height 22
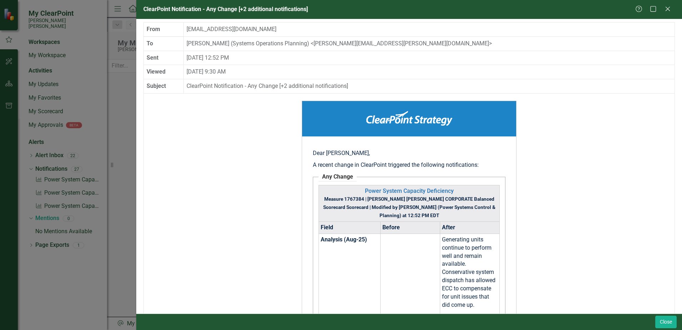
scroll to position [0, 0]
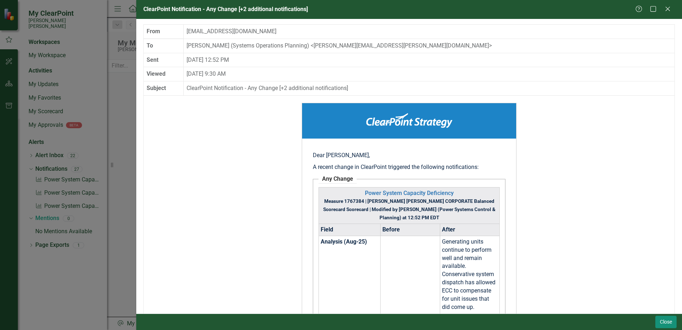
click at [670, 323] on button "Close" at bounding box center [665, 321] width 21 height 12
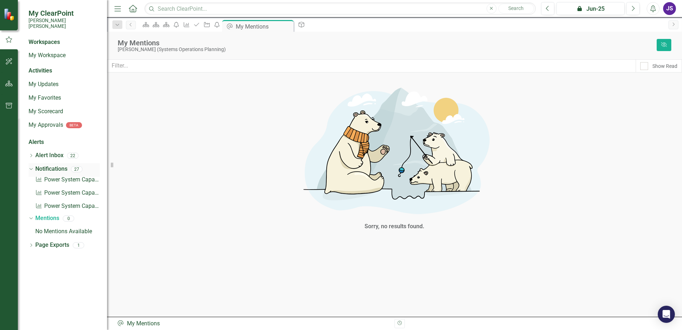
click at [46, 165] on link "Notifications" at bounding box center [51, 169] width 32 height 8
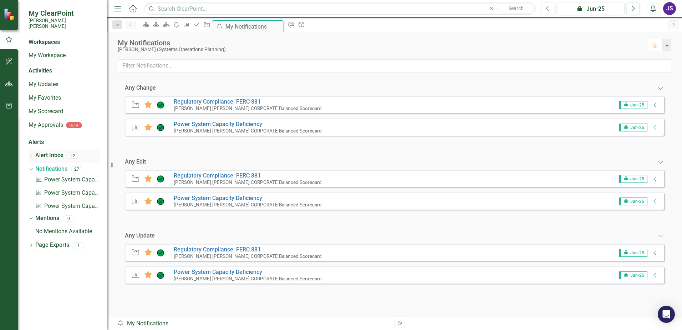
click at [44, 151] on link "Alert Inbox" at bounding box center [49, 155] width 28 height 8
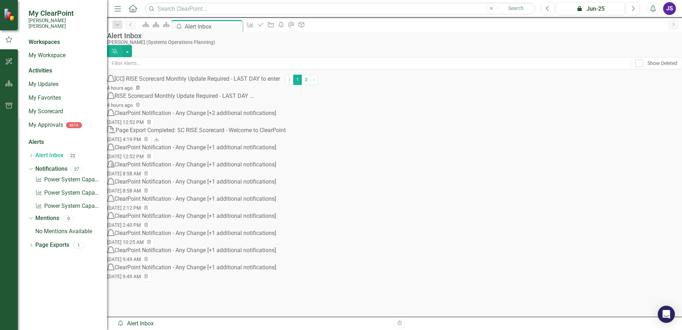
click at [141, 89] on icon "Trash" at bounding box center [137, 88] width 5 height 4
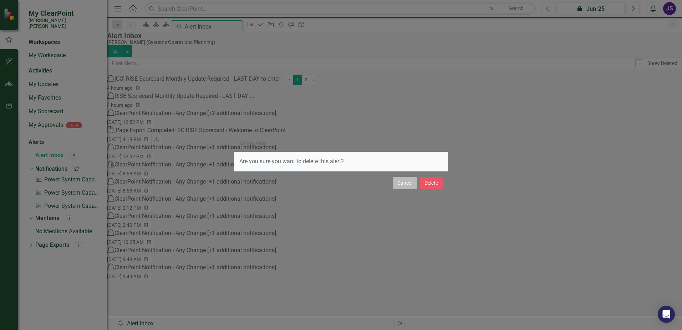
click at [413, 185] on button "Cancel" at bounding box center [405, 183] width 24 height 12
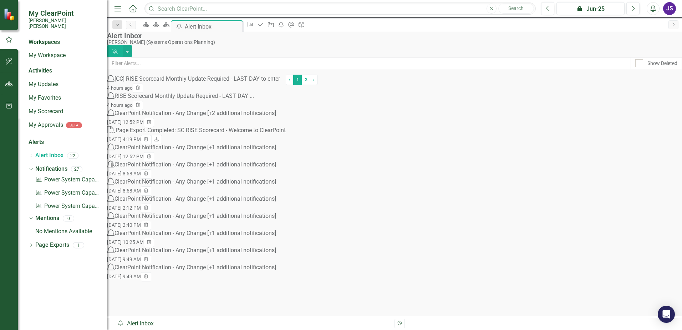
click at [286, 213] on div "Tue, Jul 22, 2025 2:12 PM Trash" at bounding box center [196, 207] width 179 height 9
click at [226, 220] on div "ClearPoint Notification - Any Change [+1 additional notifications]" at bounding box center [195, 216] width 162 height 8
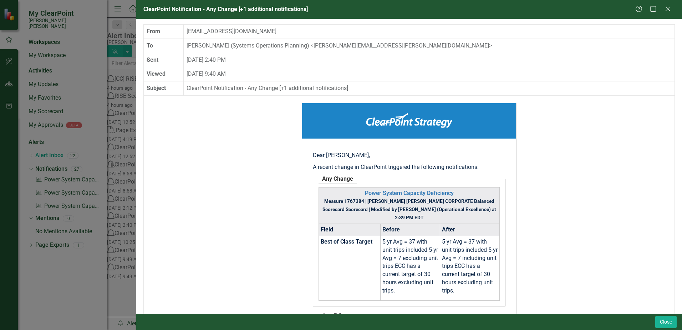
click at [121, 214] on div "ClearPoint Notification - Any Change [+1 additional notifications] Help Maximiz…" at bounding box center [341, 165] width 682 height 330
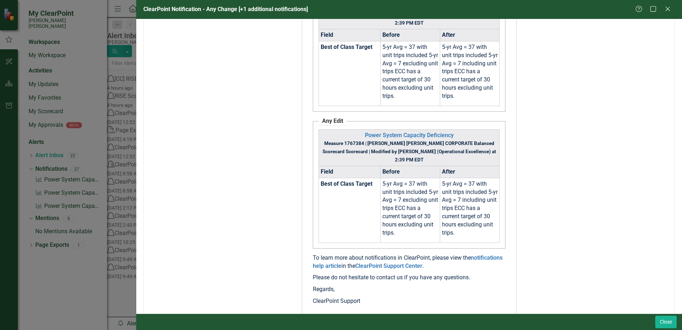
scroll to position [189, 0]
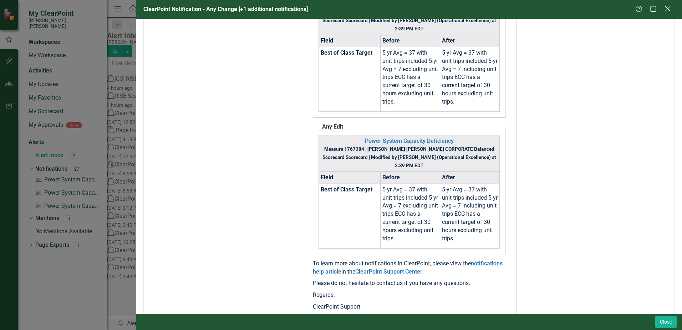
click at [669, 9] on icon "Close" at bounding box center [667, 8] width 9 height 7
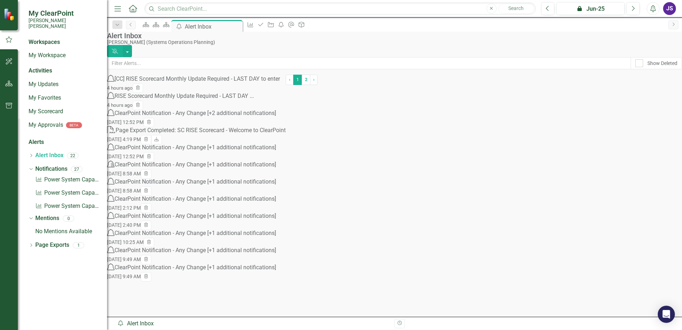
click at [238, 203] on div "ClearPoint Notification - Any Change [+1 additional notifications]" at bounding box center [195, 199] width 162 height 8
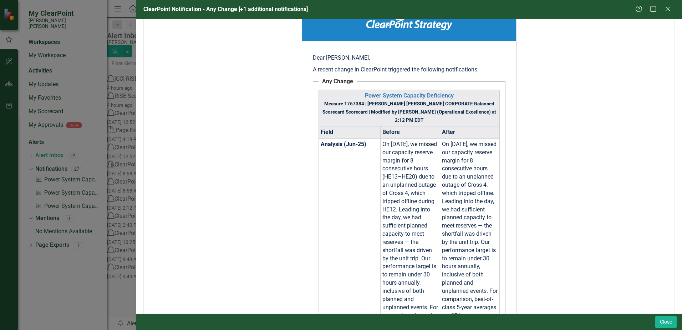
scroll to position [98, 0]
click at [666, 11] on icon "Close" at bounding box center [667, 8] width 9 height 7
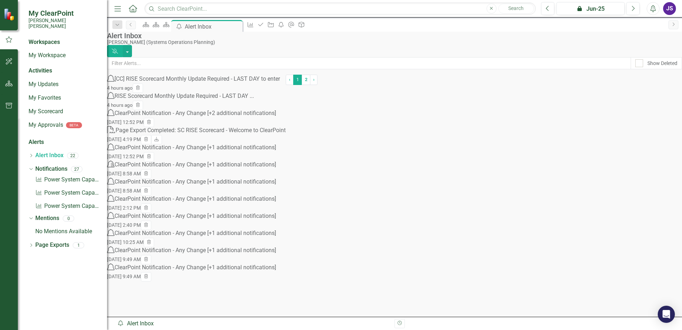
click at [250, 186] on div "ClearPoint Notification - Any Change [+1 additional notifications]" at bounding box center [195, 182] width 162 height 8
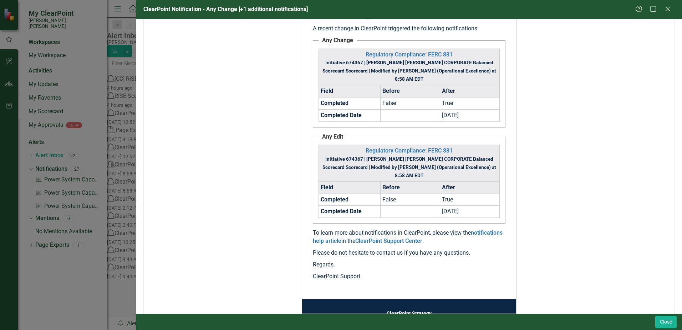
scroll to position [152, 0]
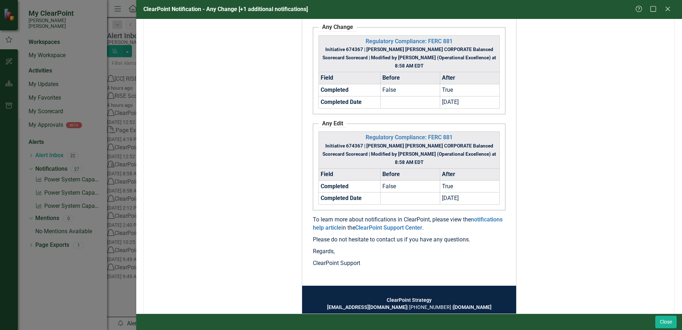
click at [663, 9] on div "Help Maximize Close" at bounding box center [655, 9] width 40 height 8
drag, startPoint x: 667, startPoint y: 9, endPoint x: 661, endPoint y: 11, distance: 6.6
click at [667, 9] on icon "Close" at bounding box center [667, 9] width 7 height 6
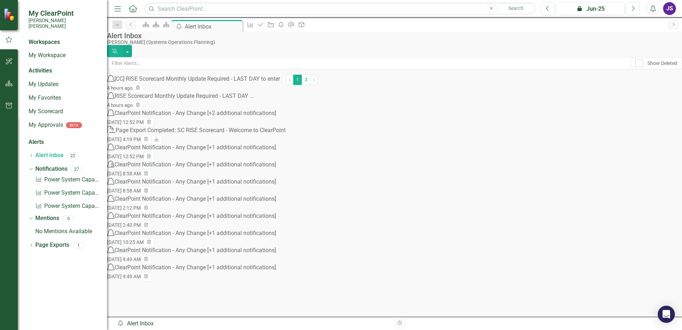
click at [265, 169] on div "ClearPoint Notification - Any Change [+1 additional notifications]" at bounding box center [195, 164] width 162 height 8
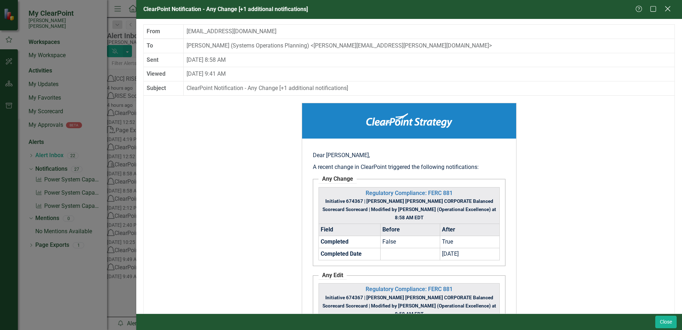
click at [670, 11] on icon "Close" at bounding box center [667, 8] width 9 height 7
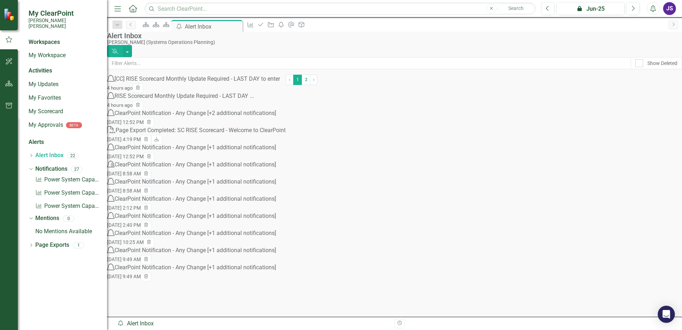
click at [251, 134] on div "Page Export Completed: SC RISE Scorecard - Welcome to ClearPoint" at bounding box center [201, 130] width 170 height 8
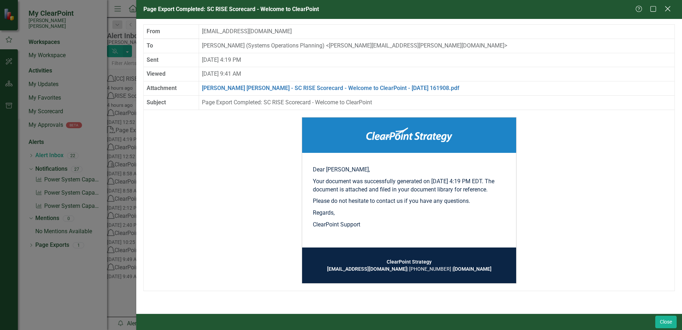
click at [667, 9] on icon at bounding box center [667, 8] width 5 height 5
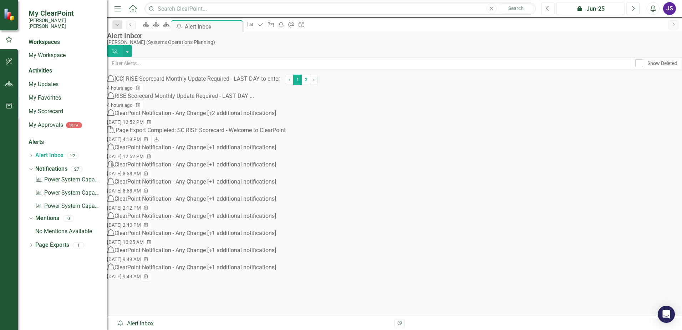
click at [229, 100] on div "RISE Scorecard Monthly Update Required - LAST DAY ..." at bounding box center [183, 96] width 139 height 8
